Goal: Task Accomplishment & Management: Manage account settings

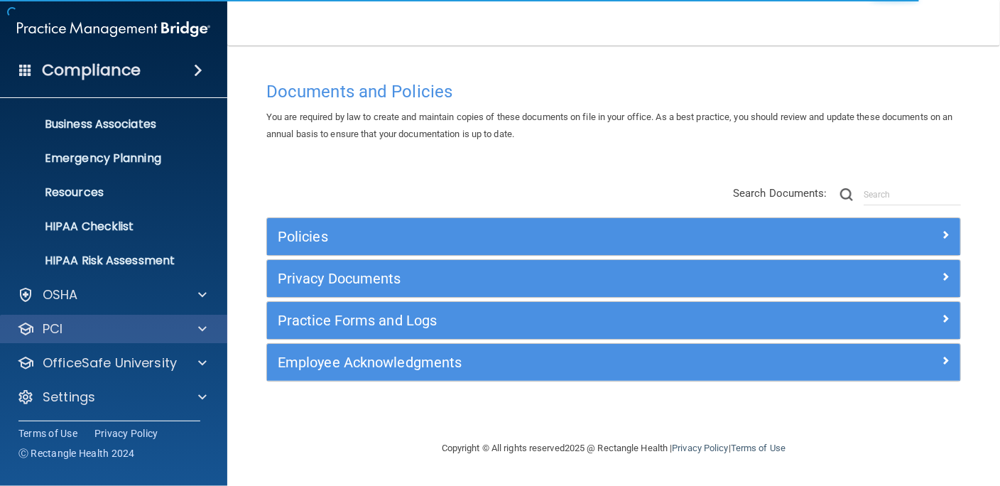
scroll to position [103, 0]
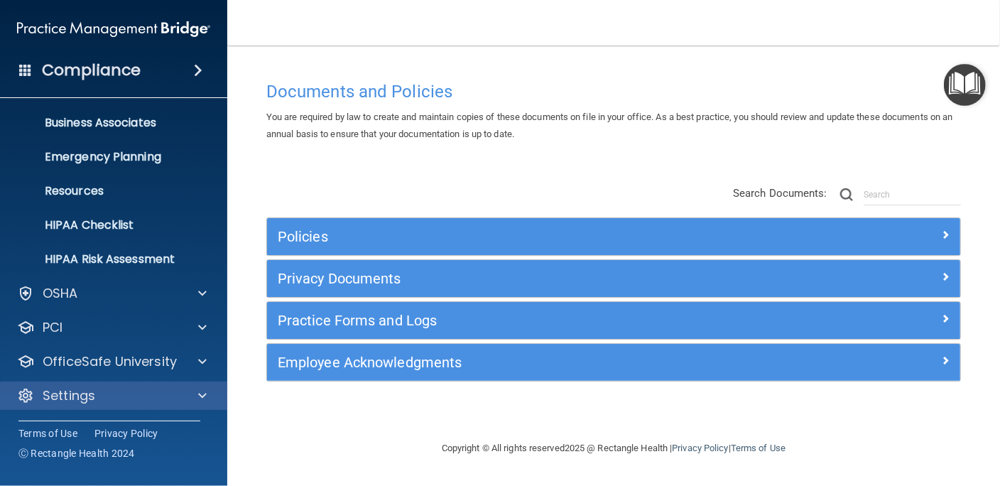
click at [117, 406] on div "Settings" at bounding box center [114, 395] width 228 height 28
click at [168, 396] on div "Settings" at bounding box center [94, 395] width 176 height 17
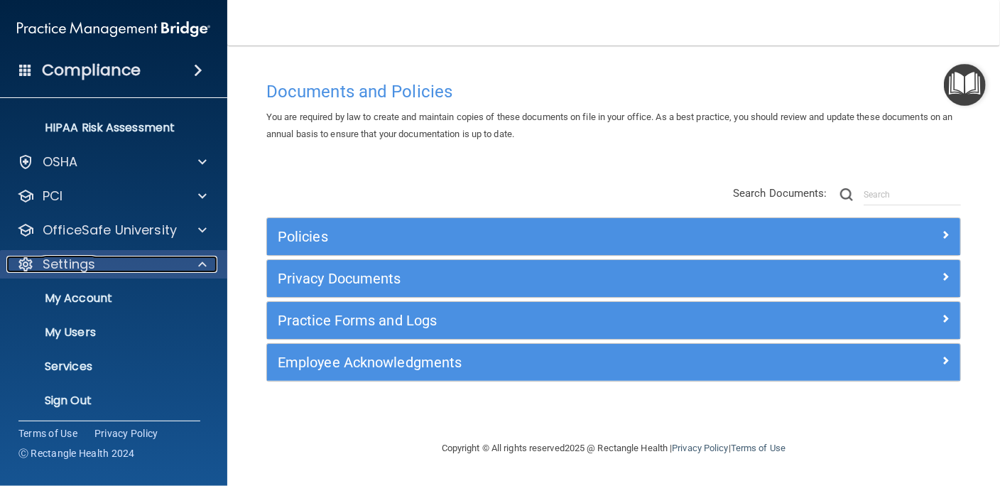
scroll to position [239, 0]
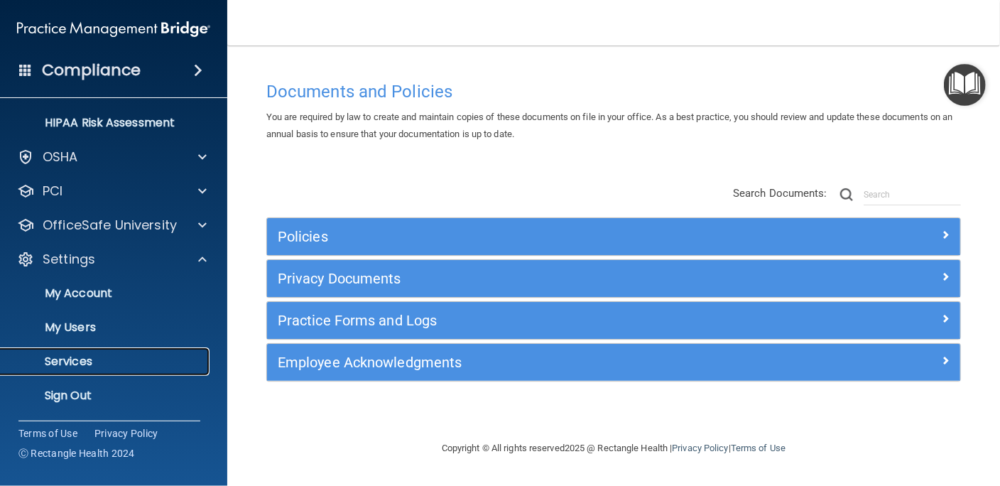
click at [83, 354] on p "Services" at bounding box center [106, 361] width 194 height 14
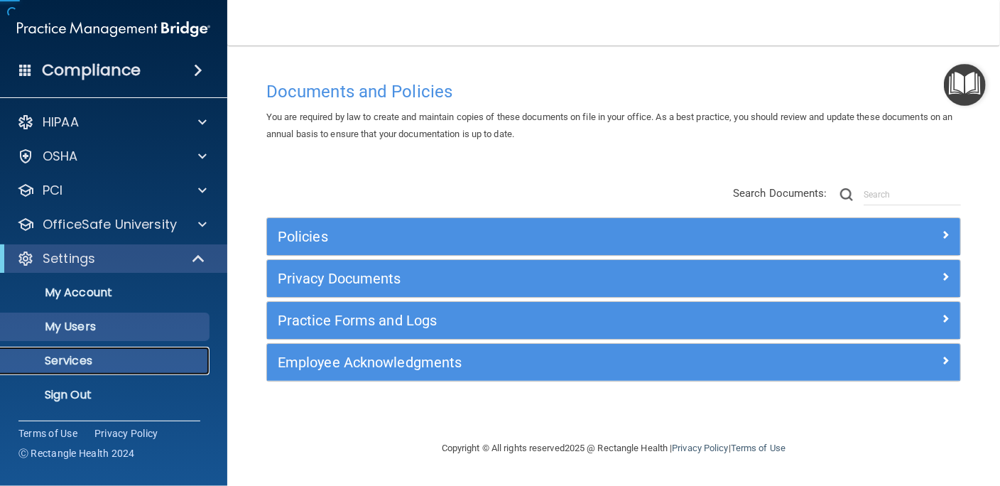
scroll to position [1, 0]
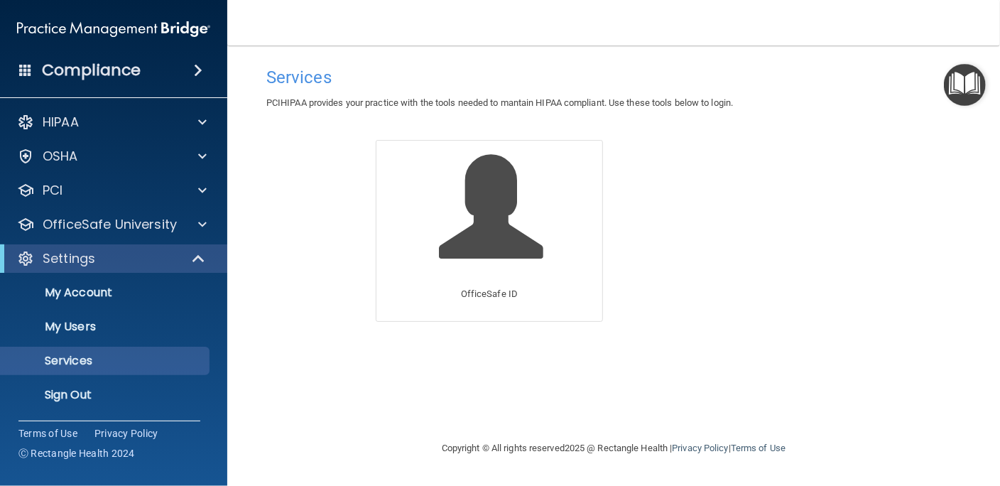
click at [275, 253] on div "Services PCIHIPAA provides your practice with the tools needed to mantain HIPAA…" at bounding box center [614, 243] width 716 height 366
click at [112, 217] on p "OfficeSafe University" at bounding box center [110, 224] width 134 height 17
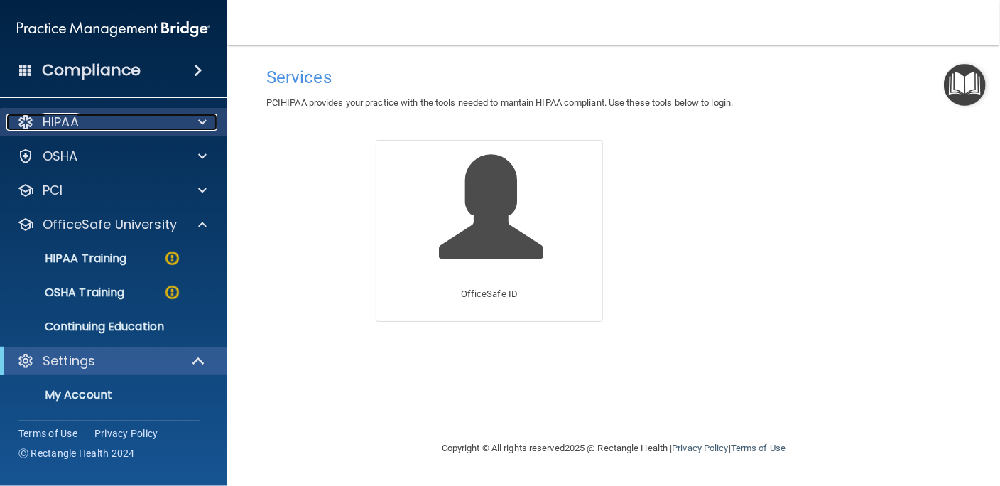
click at [116, 122] on div "HIPAA" at bounding box center [94, 122] width 176 height 17
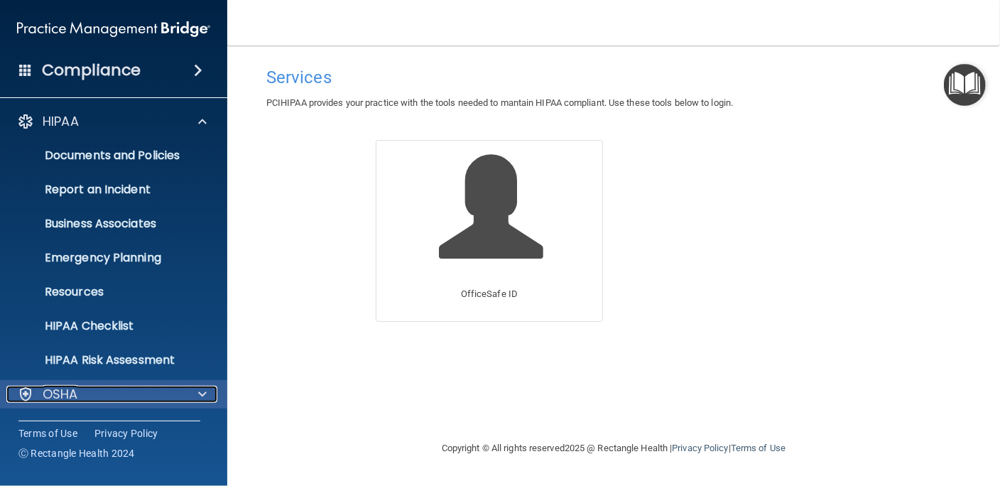
click at [129, 391] on div "OSHA" at bounding box center [94, 394] width 176 height 17
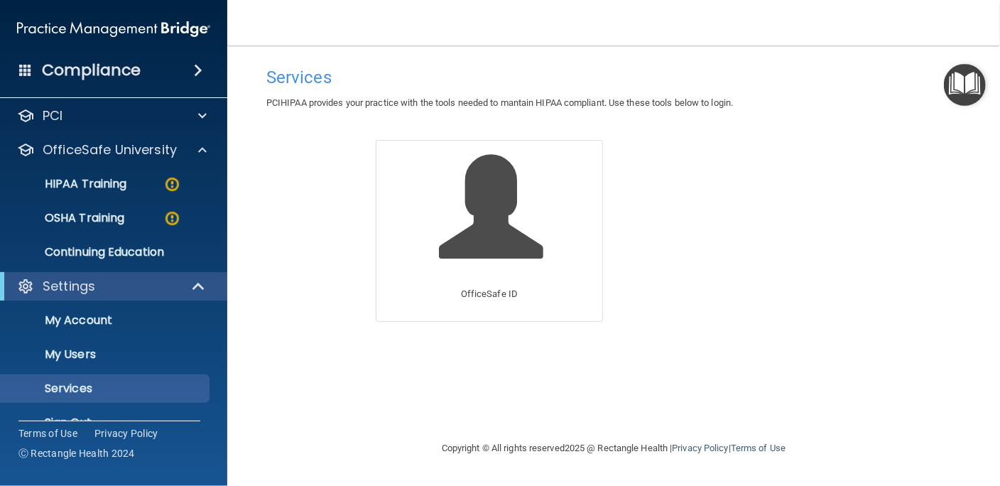
scroll to position [511, 0]
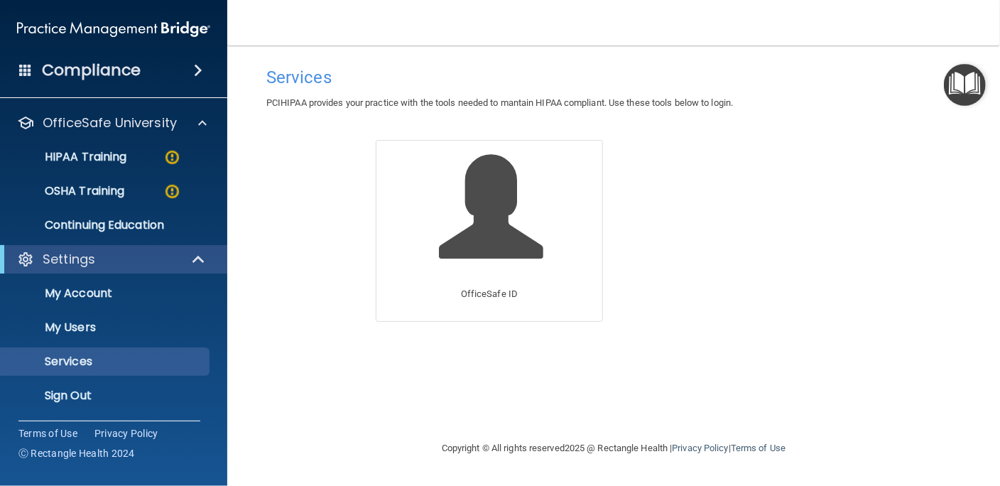
click at [636, 213] on div "Encrypted Email Data Backup OfficeSafe ID OfficeSafe Pay" at bounding box center [613, 238] width 518 height 197
click at [969, 82] on img "Open Resource Center" at bounding box center [965, 85] width 42 height 42
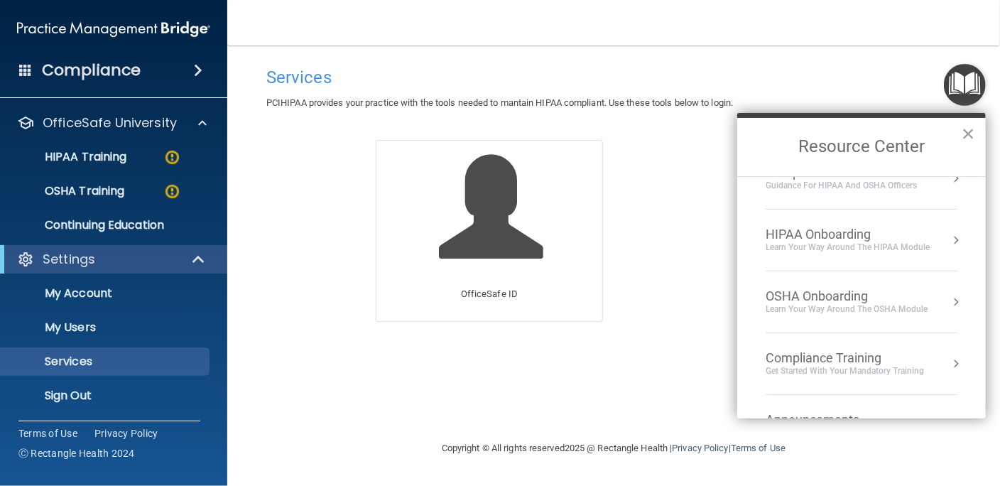
scroll to position [0, 0]
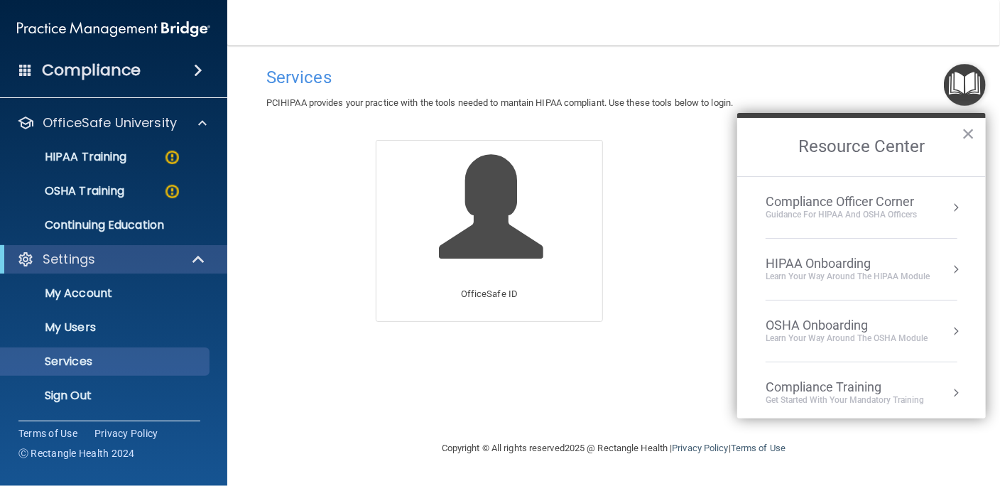
click at [874, 200] on div "Compliance Officer Corner" at bounding box center [841, 202] width 151 height 16
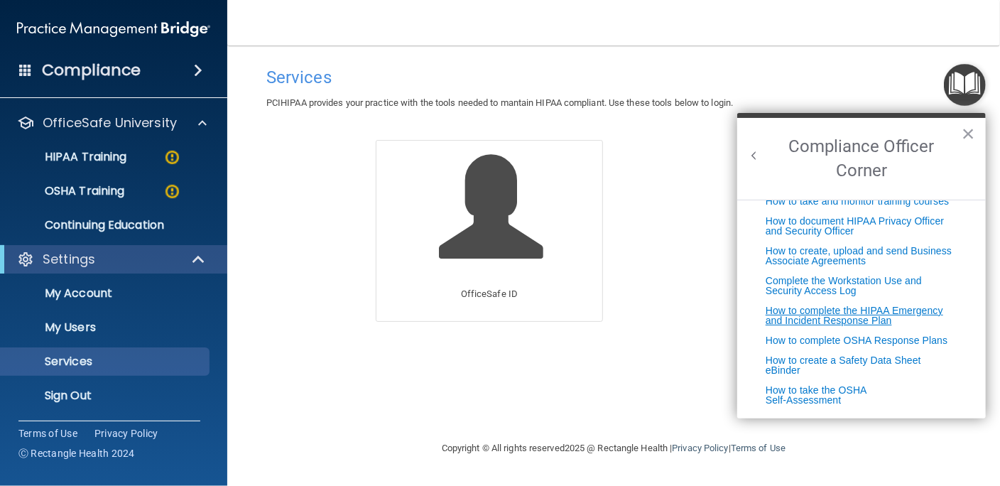
scroll to position [297, 0]
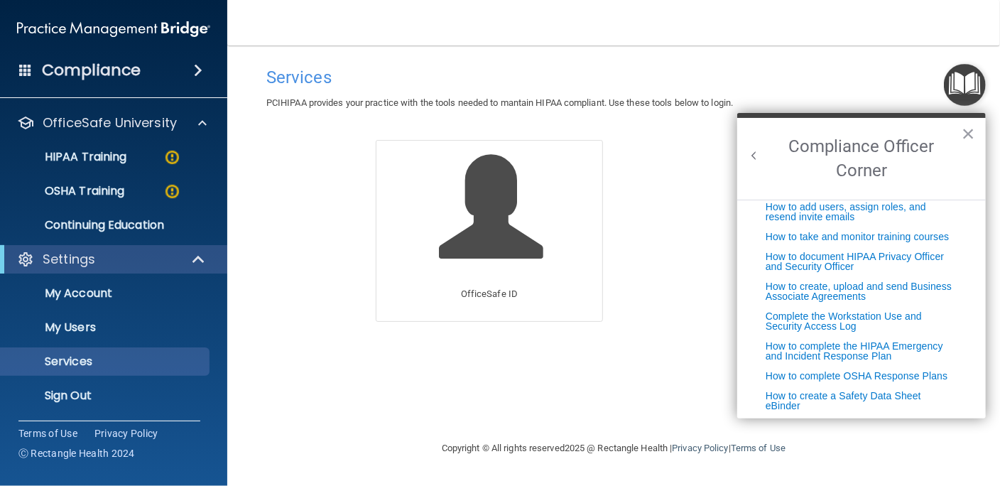
click at [130, 70] on h4 "Compliance" at bounding box center [91, 70] width 99 height 20
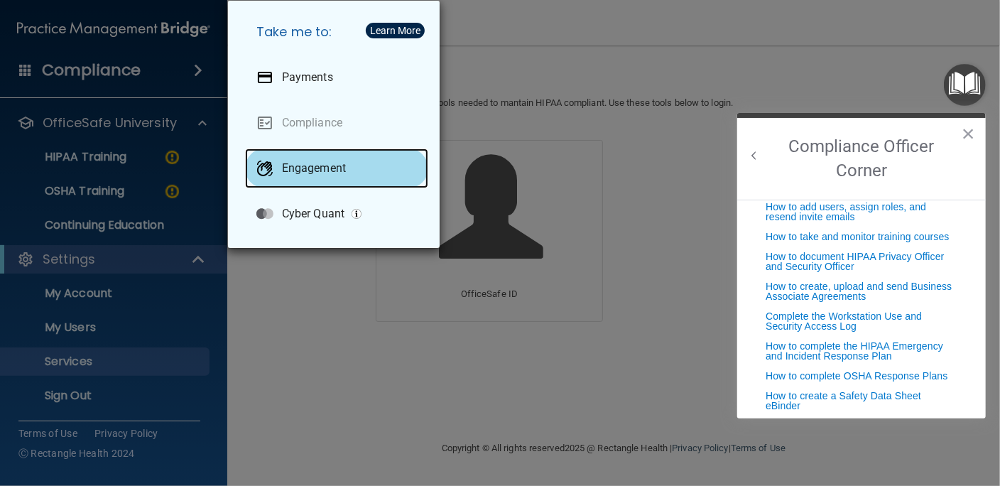
click at [320, 173] on p "Engagement" at bounding box center [314, 168] width 64 height 14
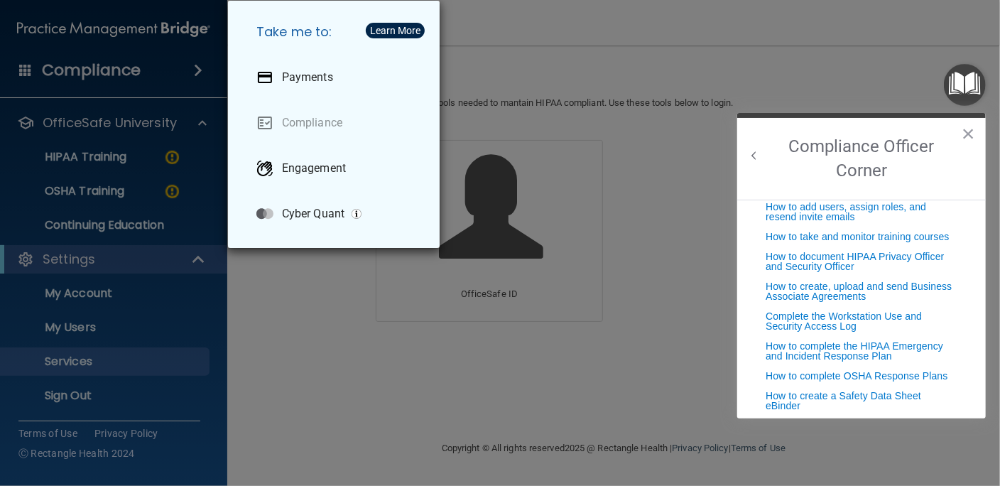
click at [134, 125] on div "Take me to: Payments Compliance Engagement Cyber Quant" at bounding box center [500, 243] width 1000 height 486
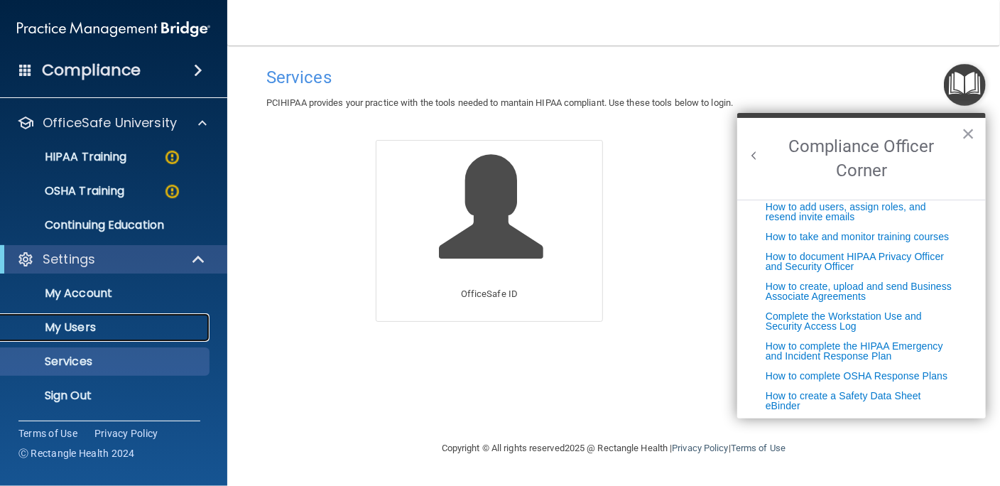
click at [93, 327] on p "My Users" at bounding box center [106, 327] width 194 height 14
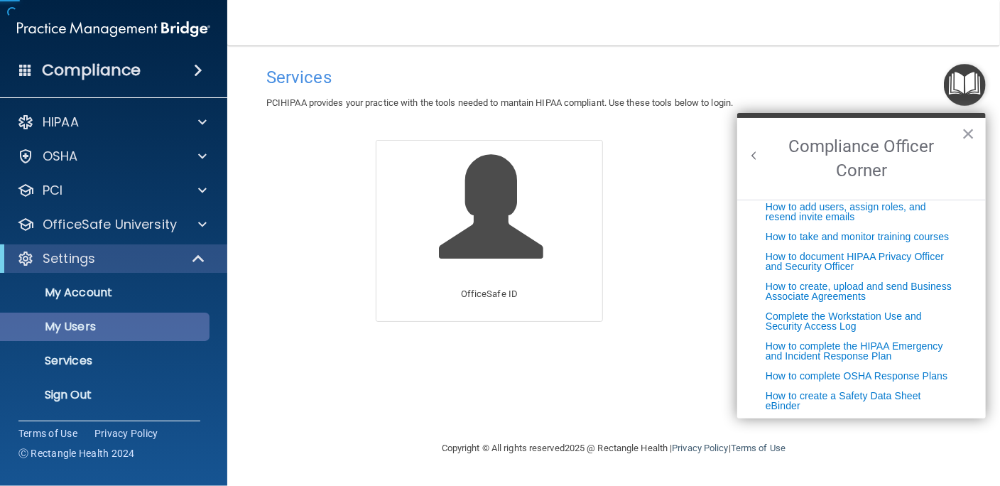
scroll to position [1, 0]
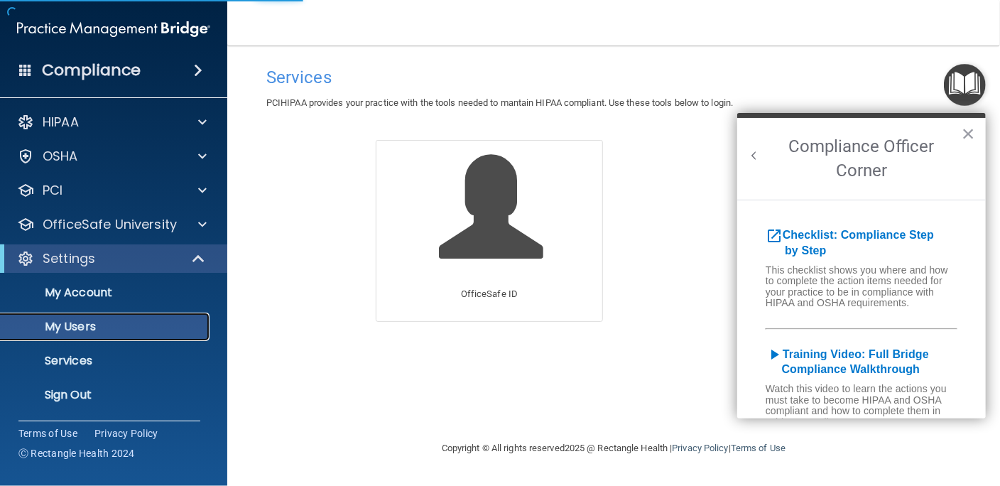
click at [83, 330] on p "My Users" at bounding box center [106, 327] width 194 height 14
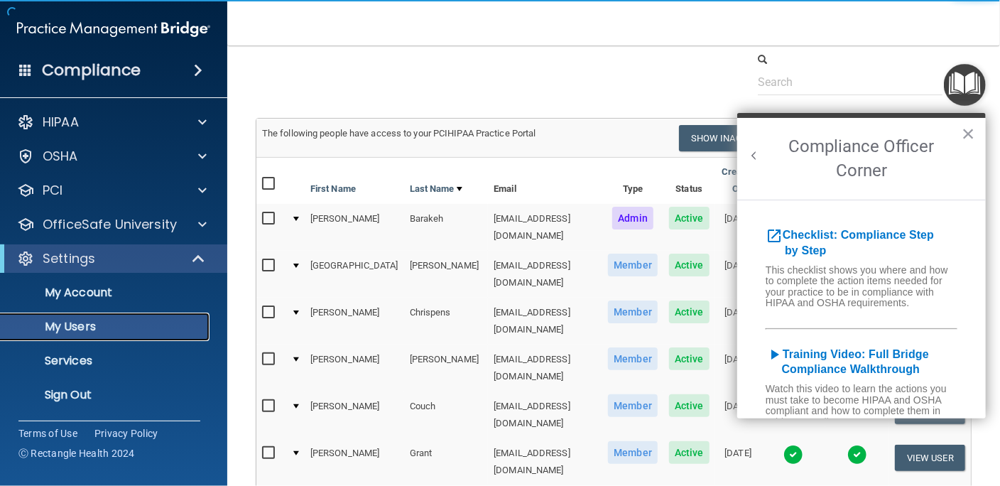
scroll to position [64, 0]
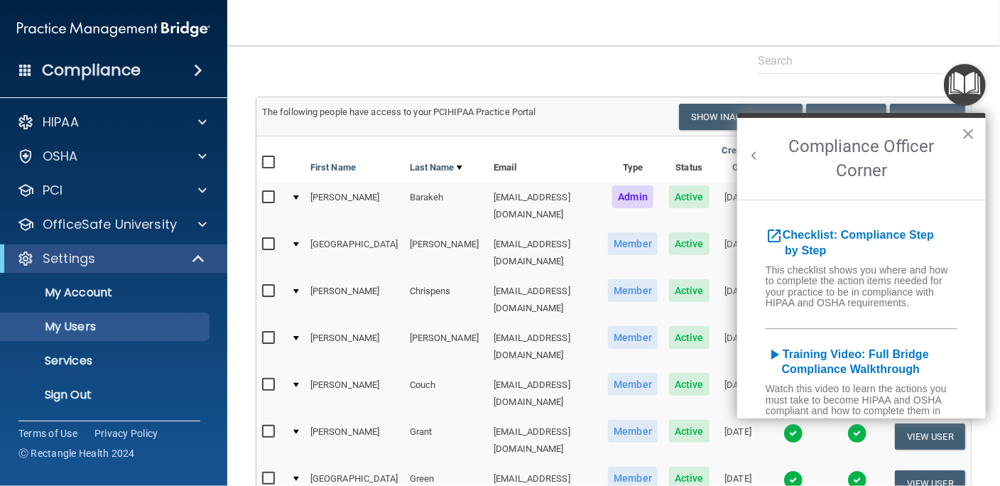
click at [968, 134] on button "×" at bounding box center [968, 133] width 13 height 23
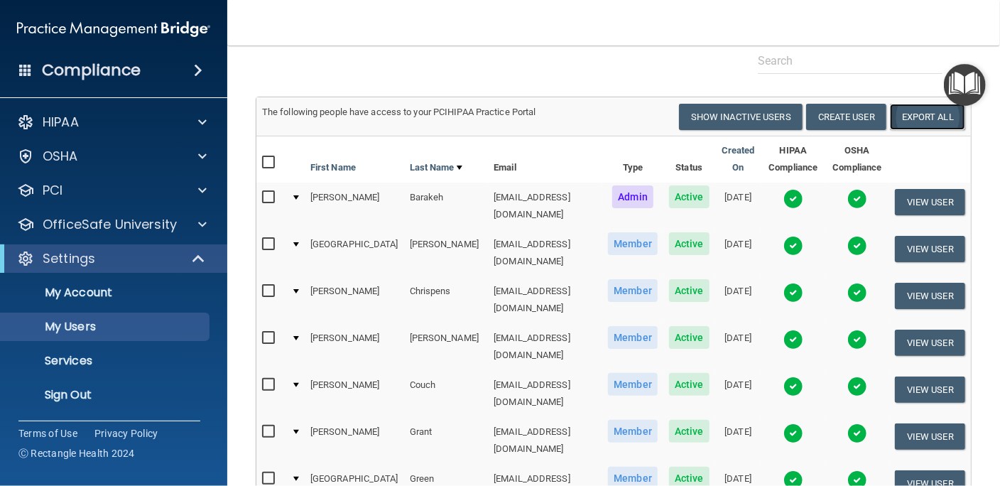
click at [920, 114] on link "Export All" at bounding box center [927, 117] width 75 height 26
drag, startPoint x: 254, startPoint y: 107, endPoint x: 601, endPoint y: 117, distance: 347.4
click at [271, 142] on th at bounding box center [270, 159] width 29 height 46
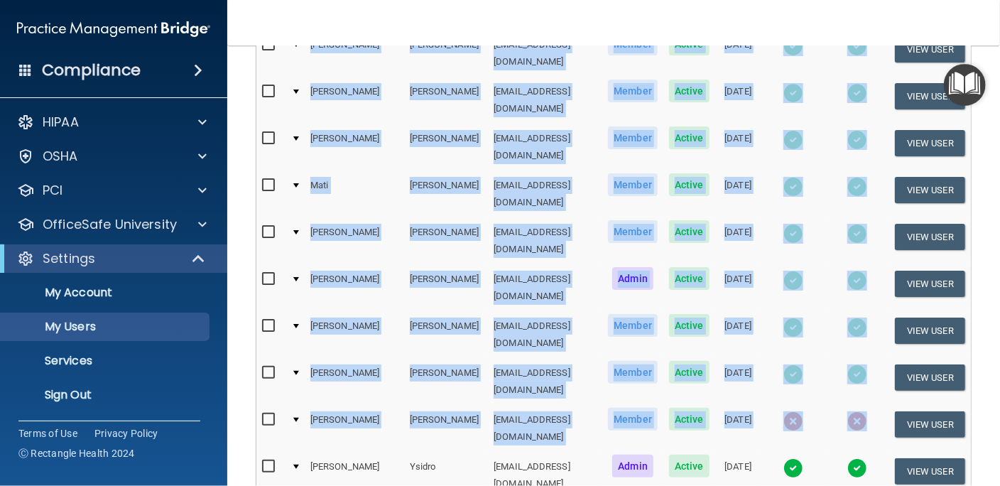
scroll to position [719, 0]
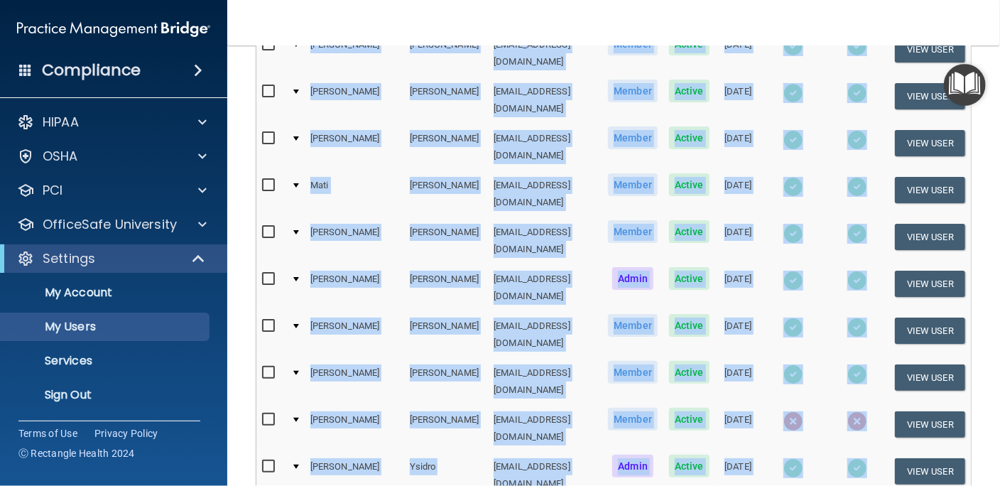
drag, startPoint x: 264, startPoint y: 139, endPoint x: 877, endPoint y: 283, distance: 629.4
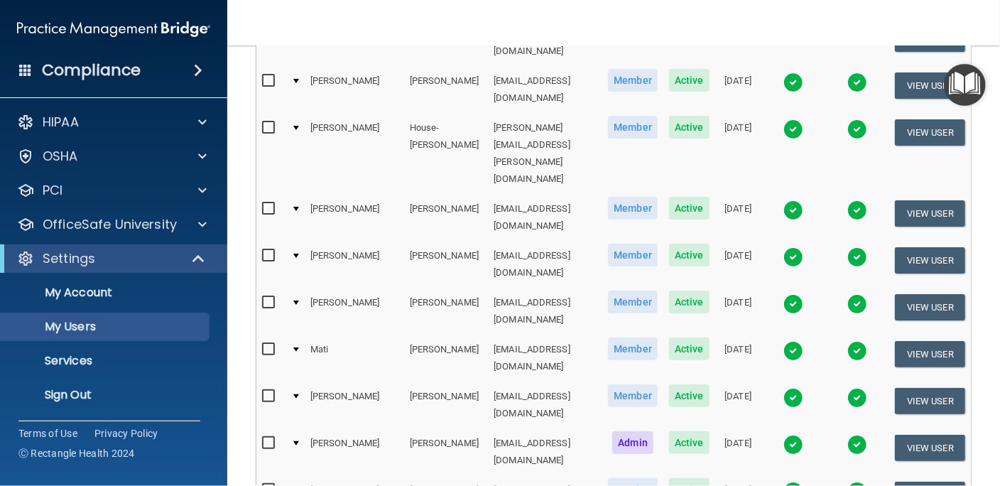
scroll to position [526, 0]
